Goal: Check status: Check status

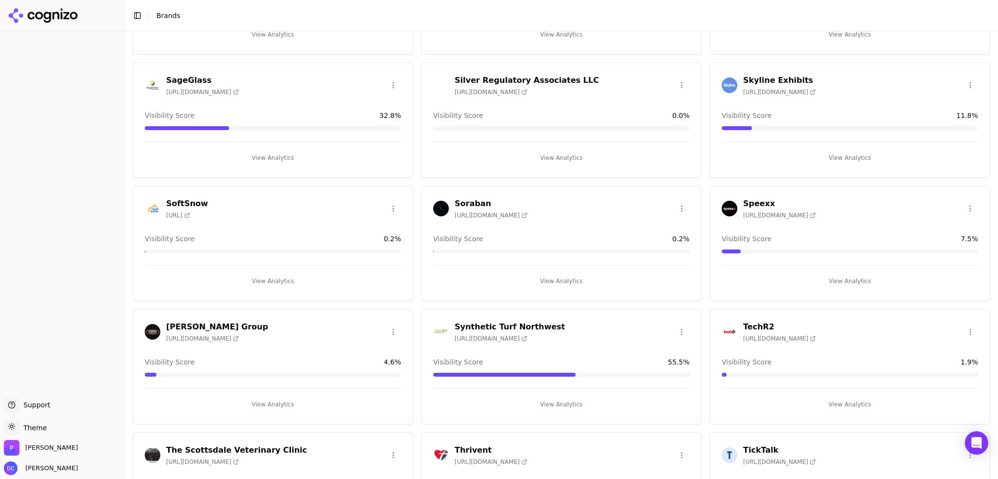
scroll to position [1818, 0]
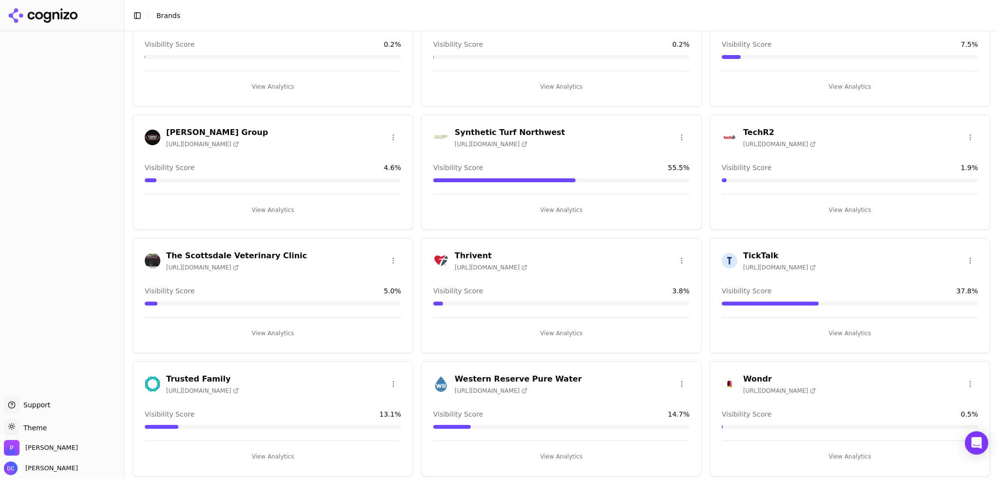
click at [553, 450] on button "View Analytics" at bounding box center [561, 457] width 256 height 16
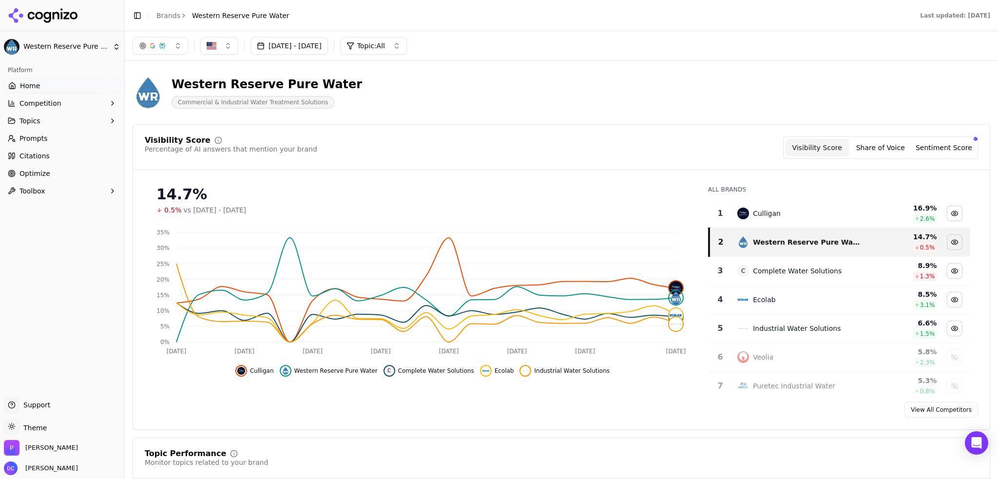
click at [314, 52] on button "[DATE] - [DATE]" at bounding box center [288, 46] width 77 height 18
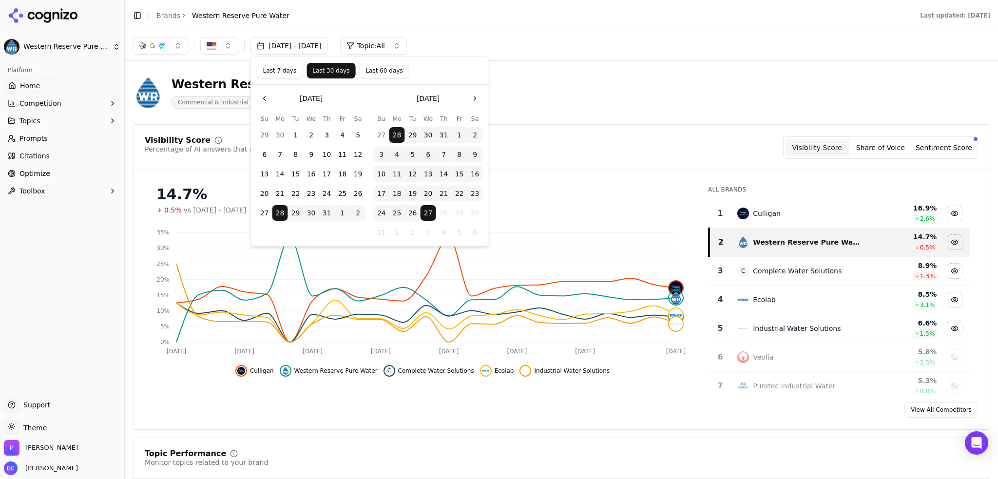
click at [364, 74] on button "Last 60 days" at bounding box center [384, 71] width 50 height 16
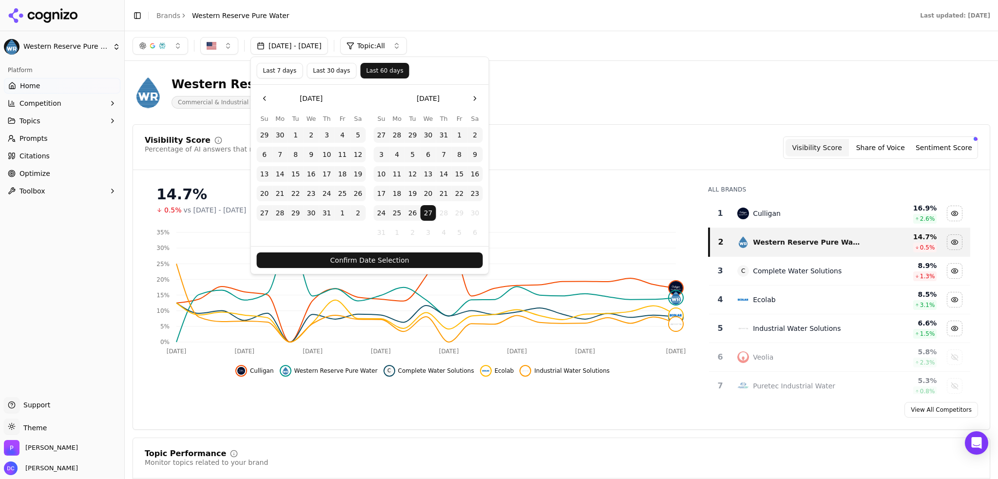
click at [398, 262] on button "Confirm Date Selection" at bounding box center [370, 260] width 226 height 16
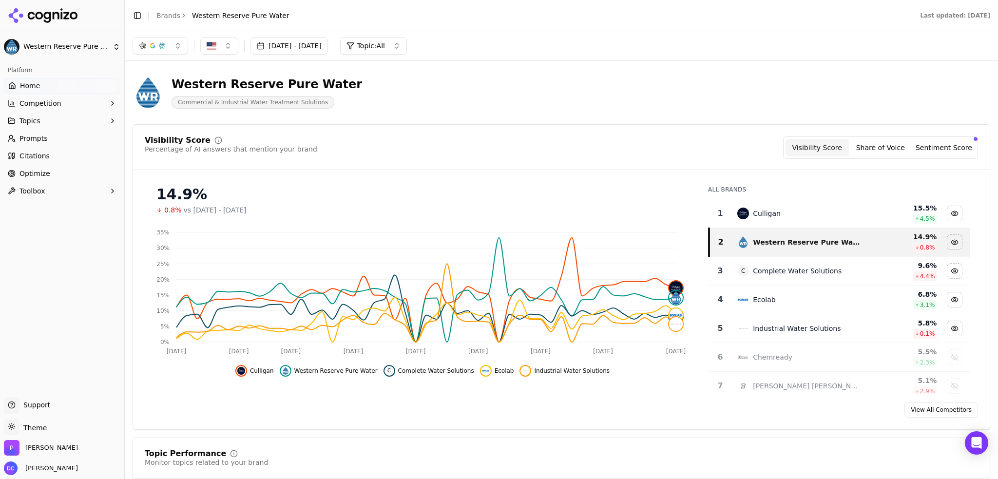
click at [867, 142] on button "Share of Voice" at bounding box center [880, 148] width 63 height 18
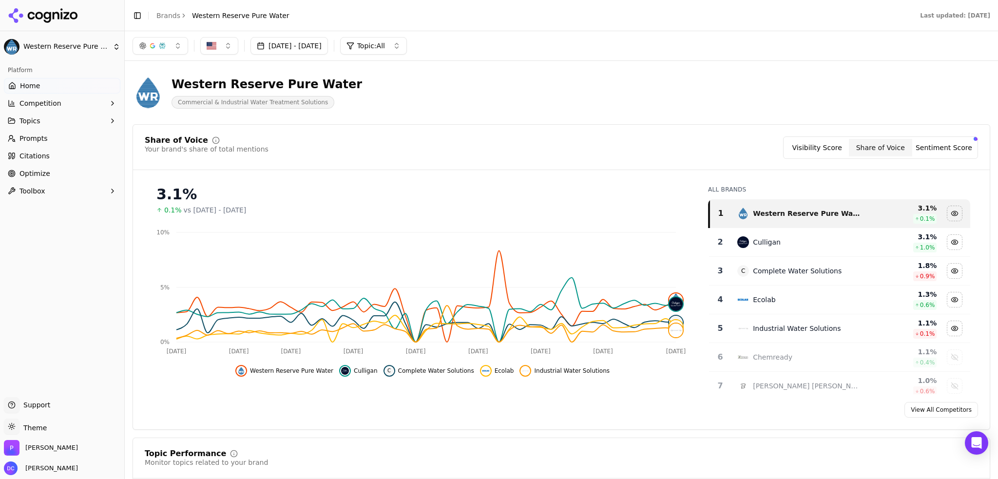
click at [806, 145] on button "Visibility Score" at bounding box center [816, 148] width 63 height 18
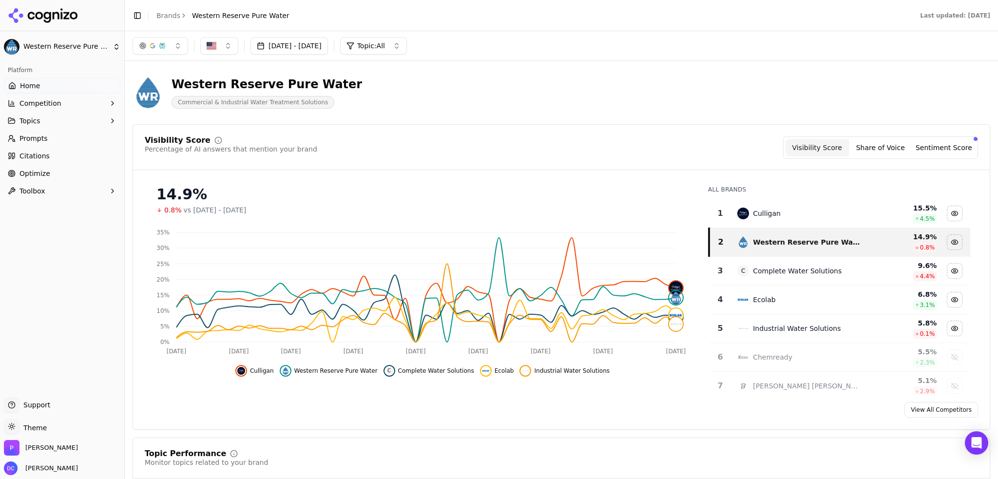
click at [60, 12] on icon at bounding box center [43, 15] width 71 height 15
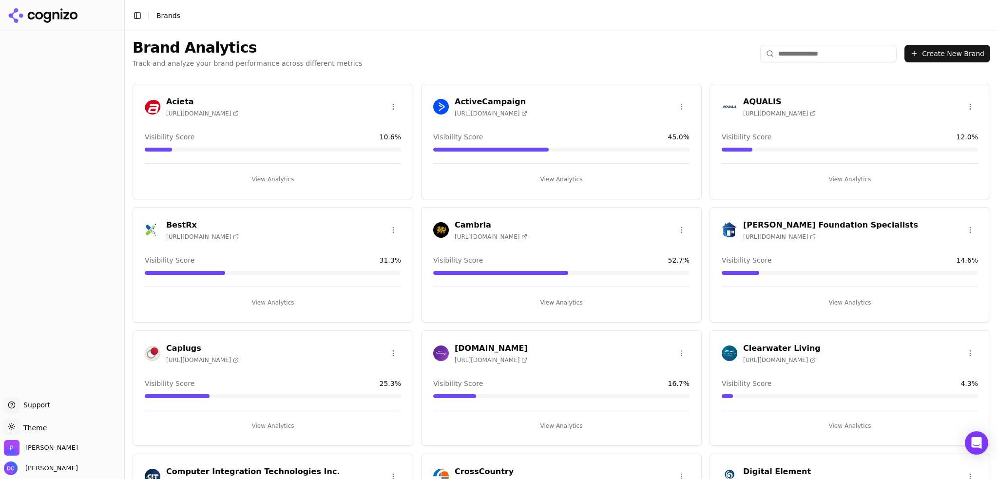
click at [847, 173] on button "View Analytics" at bounding box center [849, 179] width 256 height 16
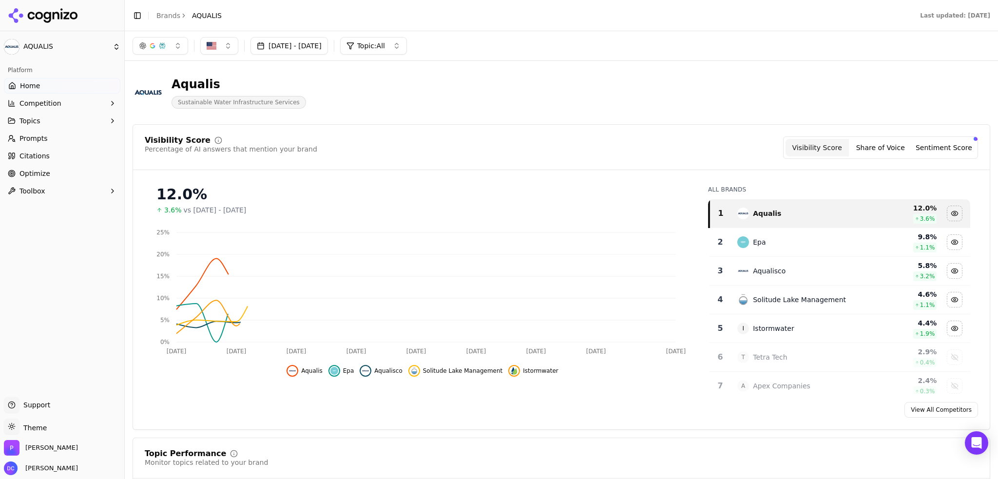
click at [312, 44] on button "[DATE] - [DATE]" at bounding box center [288, 46] width 77 height 18
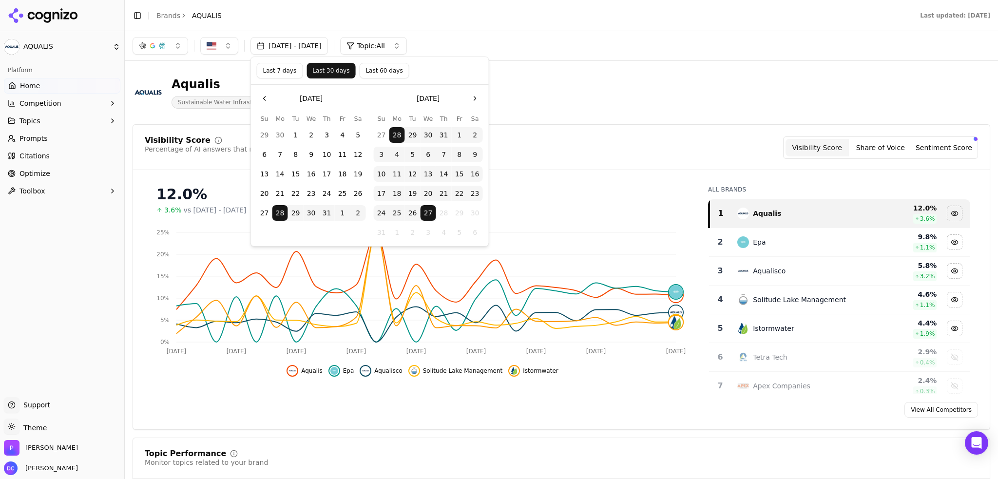
click at [370, 66] on button "Last 60 days" at bounding box center [384, 71] width 50 height 16
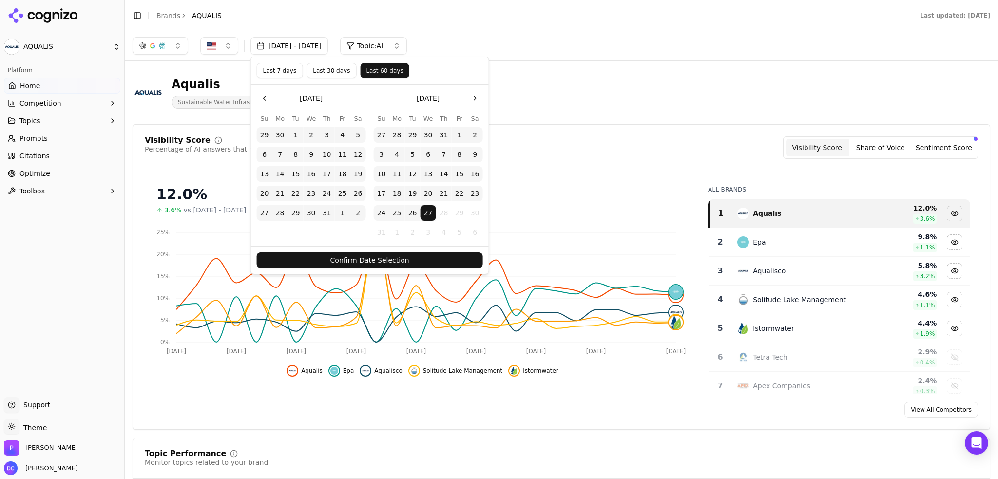
click at [416, 263] on button "Confirm Date Selection" at bounding box center [370, 260] width 226 height 16
